Goal: Information Seeking & Learning: Learn about a topic

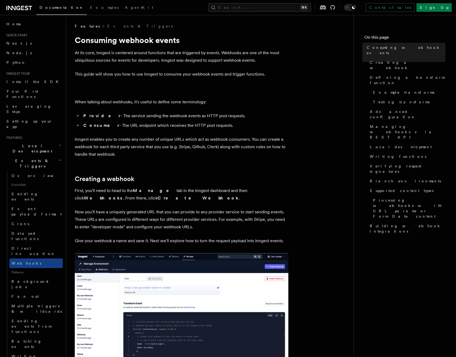
click at [58, 158] on icon "button" at bounding box center [59, 160] width 3 height 4
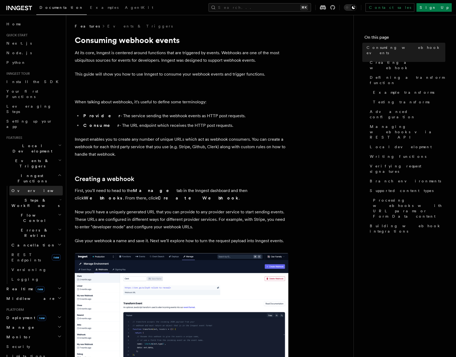
click at [32, 186] on link "Overview" at bounding box center [35, 191] width 53 height 10
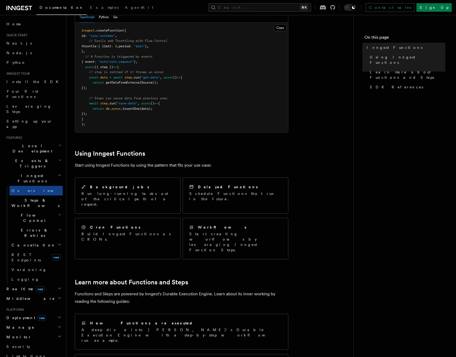
scroll to position [153, 0]
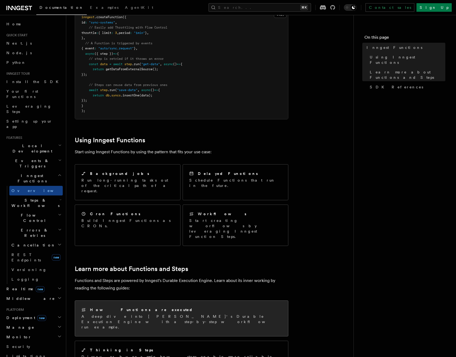
click at [161, 307] on div "How Functions are executed" at bounding box center [181, 310] width 200 height 6
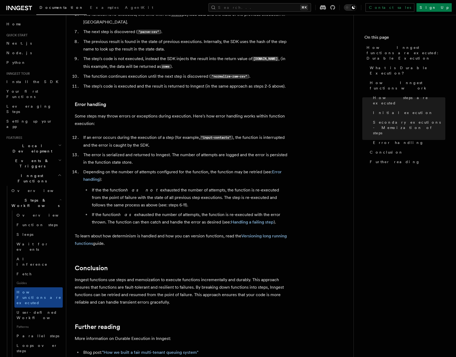
scroll to position [794, 0]
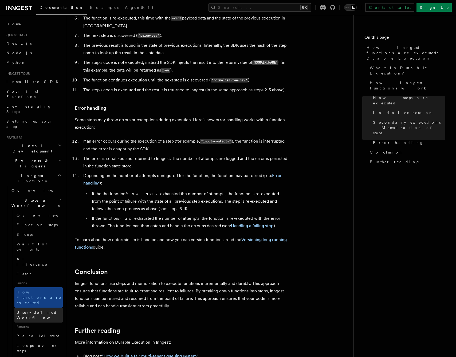
click at [49, 310] on span "User-defined Workflows" at bounding box center [41, 315] width 48 height 10
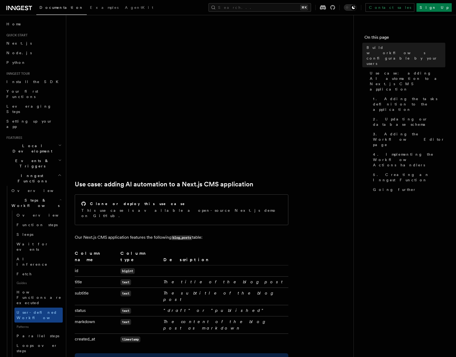
scroll to position [72, 0]
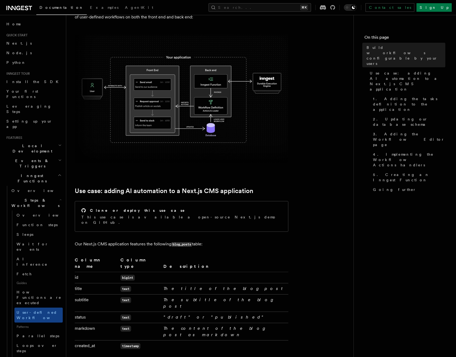
click at [208, 102] on img at bounding box center [182, 99] width 214 height 128
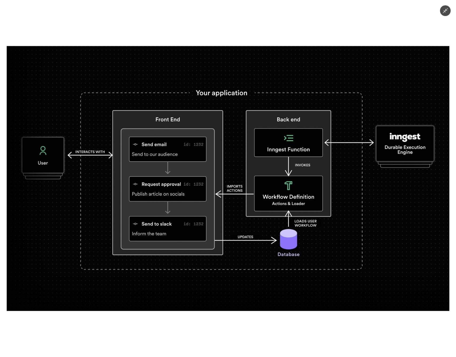
click at [338, 26] on div at bounding box center [228, 178] width 456 height 357
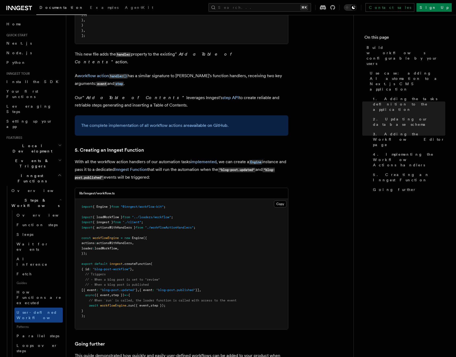
scroll to position [2214, 0]
click at [106, 357] on link "Workflow Kit" at bounding box center [104, 362] width 25 height 5
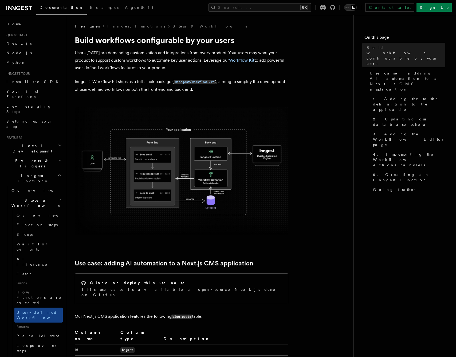
scroll to position [11, 0]
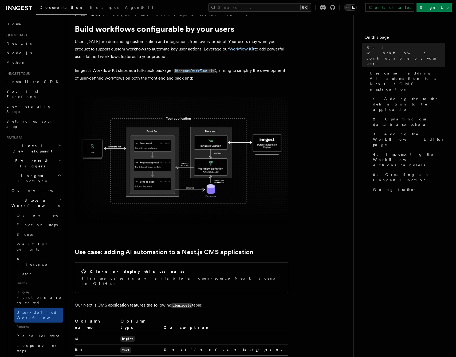
click at [182, 165] on img at bounding box center [182, 160] width 214 height 128
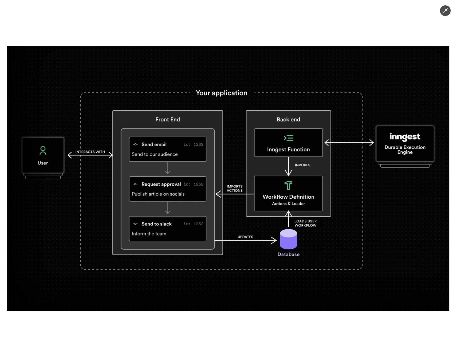
click at [331, 26] on div at bounding box center [228, 178] width 456 height 357
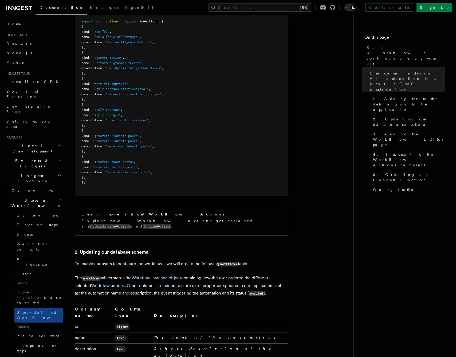
scroll to position [658, 0]
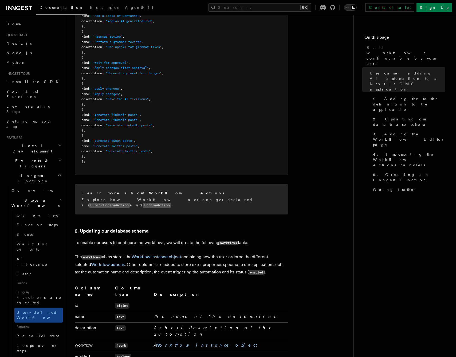
click at [130, 203] on code "PublicEngineAction" at bounding box center [109, 205] width 41 height 5
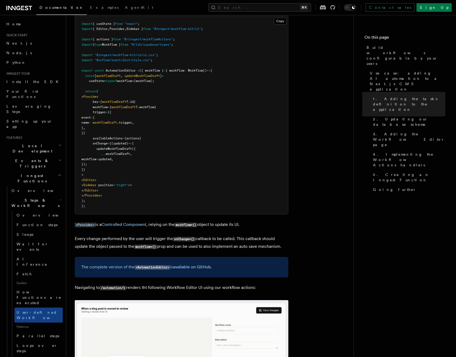
scroll to position [1404, 0]
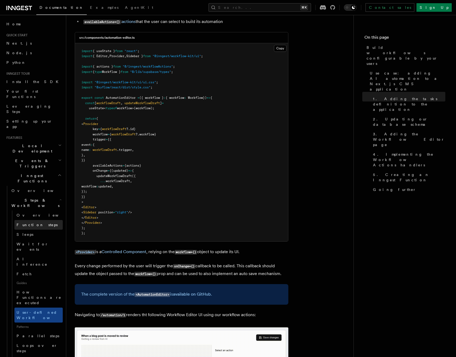
click at [37, 223] on span "Function steps" at bounding box center [37, 225] width 41 height 4
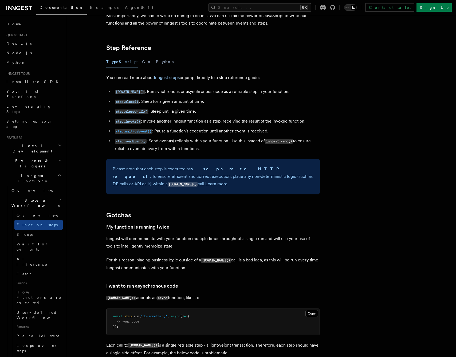
scroll to position [920, 0]
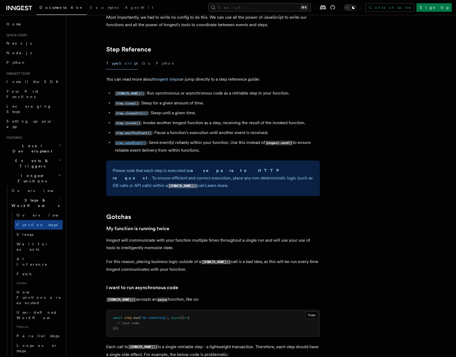
click at [140, 144] on code "step.sendEvent()" at bounding box center [131, 143] width 32 height 5
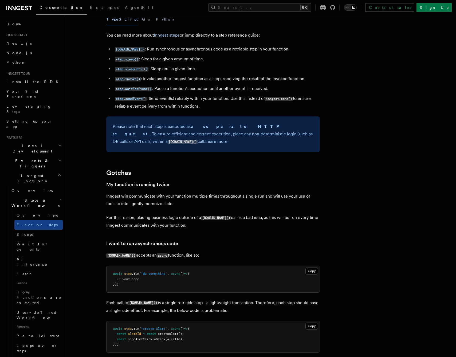
scroll to position [964, 0]
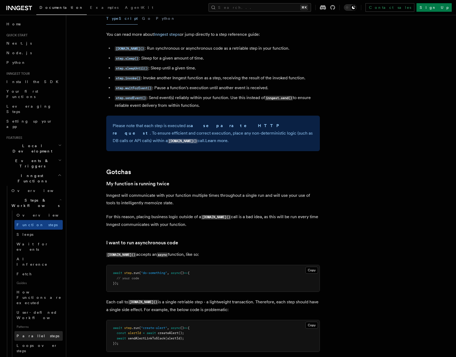
click at [32, 334] on span "Parallel steps" at bounding box center [38, 336] width 43 height 4
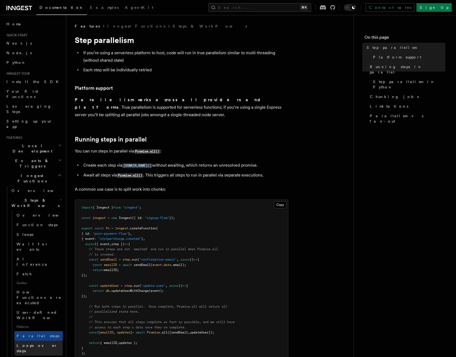
click at [30, 343] on span "Loops over steps" at bounding box center [37, 348] width 41 height 10
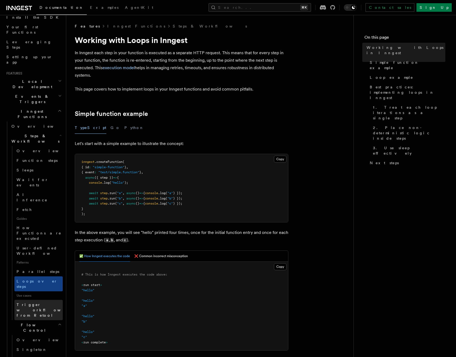
scroll to position [76, 0]
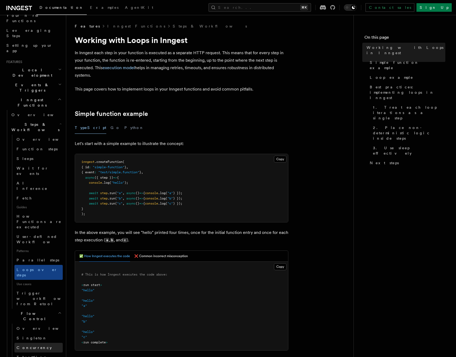
click at [48, 343] on link "Concurrency" at bounding box center [38, 348] width 48 height 10
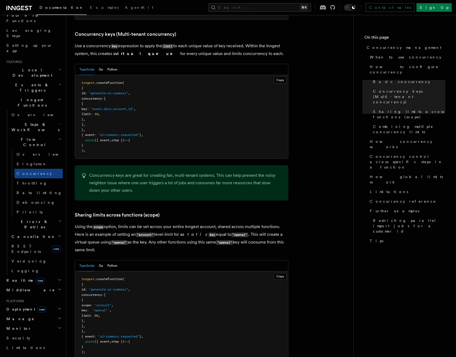
scroll to position [487, 0]
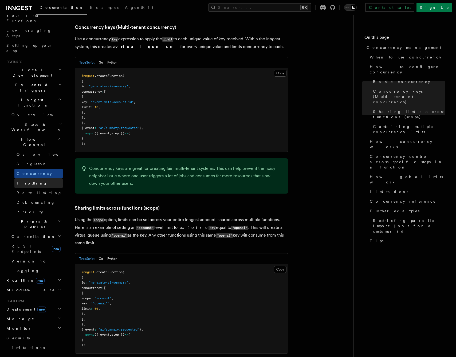
click at [31, 181] on span "Throttling" at bounding box center [32, 183] width 31 height 4
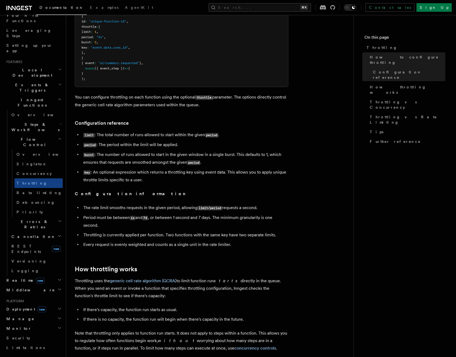
scroll to position [135, 0]
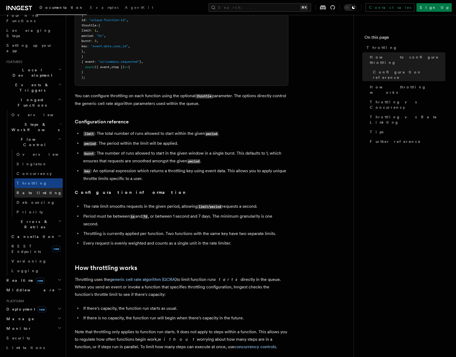
click at [40, 188] on link "Rate limiting" at bounding box center [38, 193] width 48 height 10
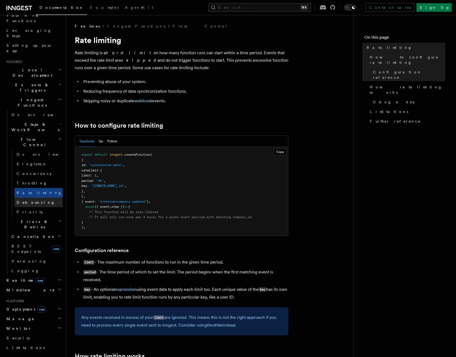
click at [30, 200] on span "Debouncing" at bounding box center [36, 202] width 38 height 4
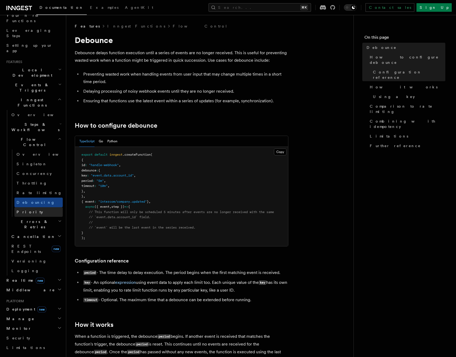
click at [26, 210] on span "Priority" at bounding box center [30, 212] width 26 height 4
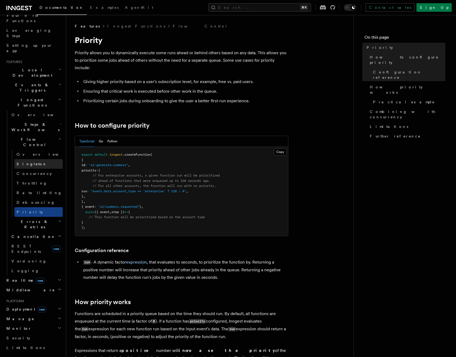
click at [37, 159] on link "Singleton" at bounding box center [38, 164] width 48 height 10
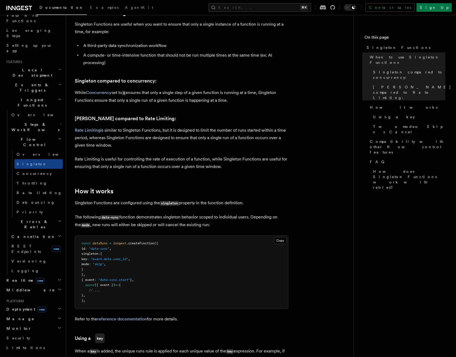
scroll to position [221, 0]
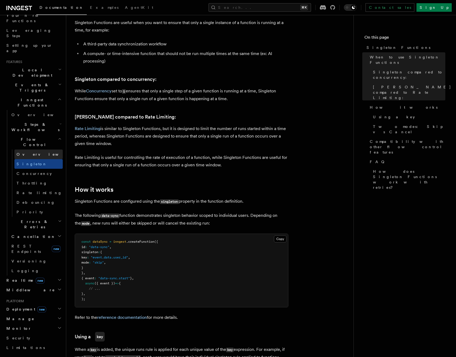
click at [36, 150] on link "Overview" at bounding box center [38, 155] width 48 height 10
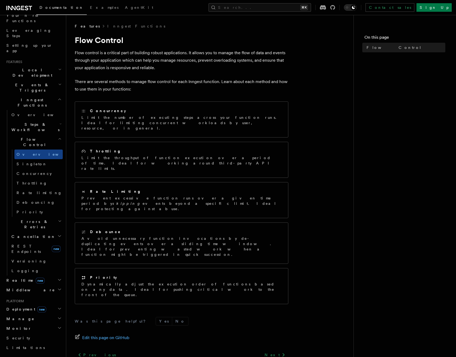
click at [27, 219] on span "Errors & Retries" at bounding box center [33, 224] width 49 height 11
click at [33, 241] on link "Retries" at bounding box center [38, 246] width 48 height 10
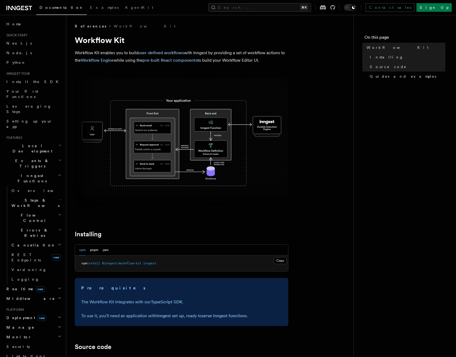
click at [61, 198] on icon "button" at bounding box center [61, 200] width 2 height 4
